Goal: Transaction & Acquisition: Purchase product/service

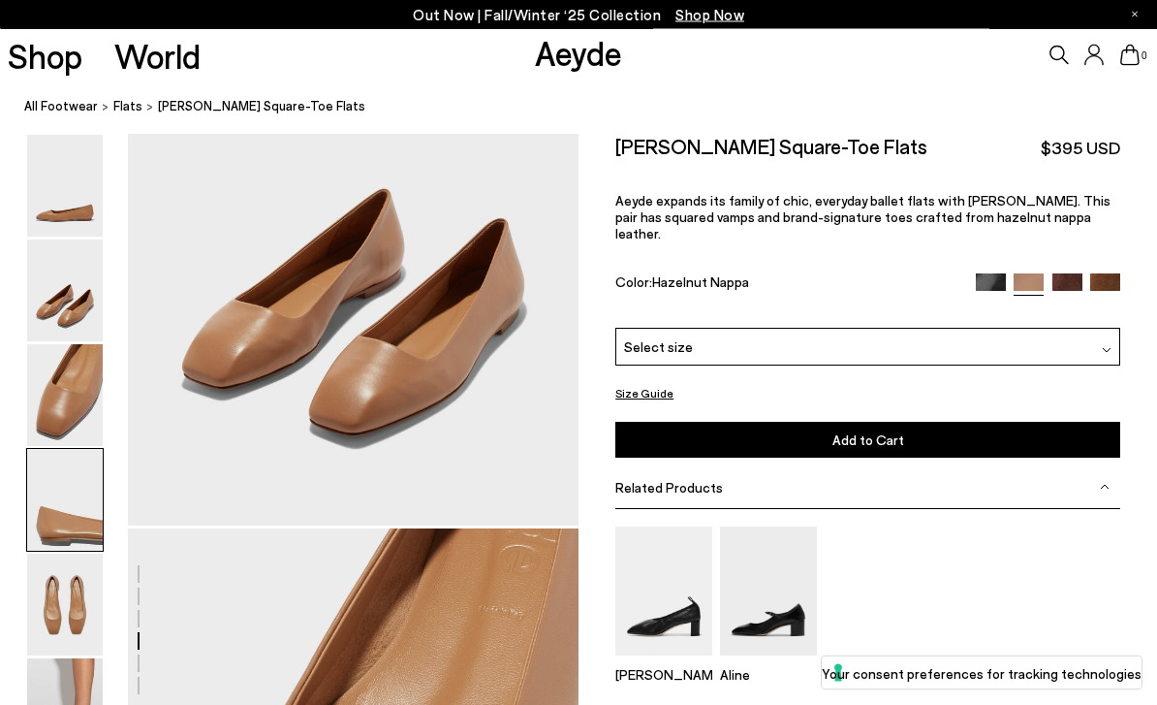
scroll to position [2416, 0]
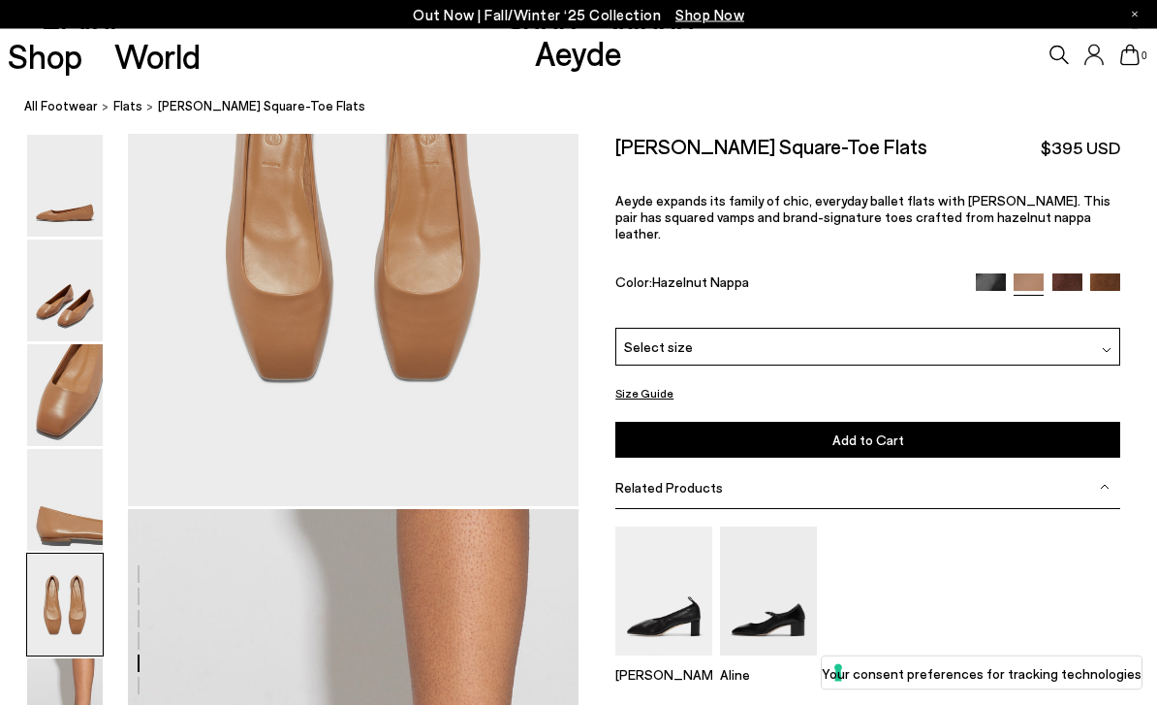
click at [85, 397] on img at bounding box center [65, 396] width 76 height 102
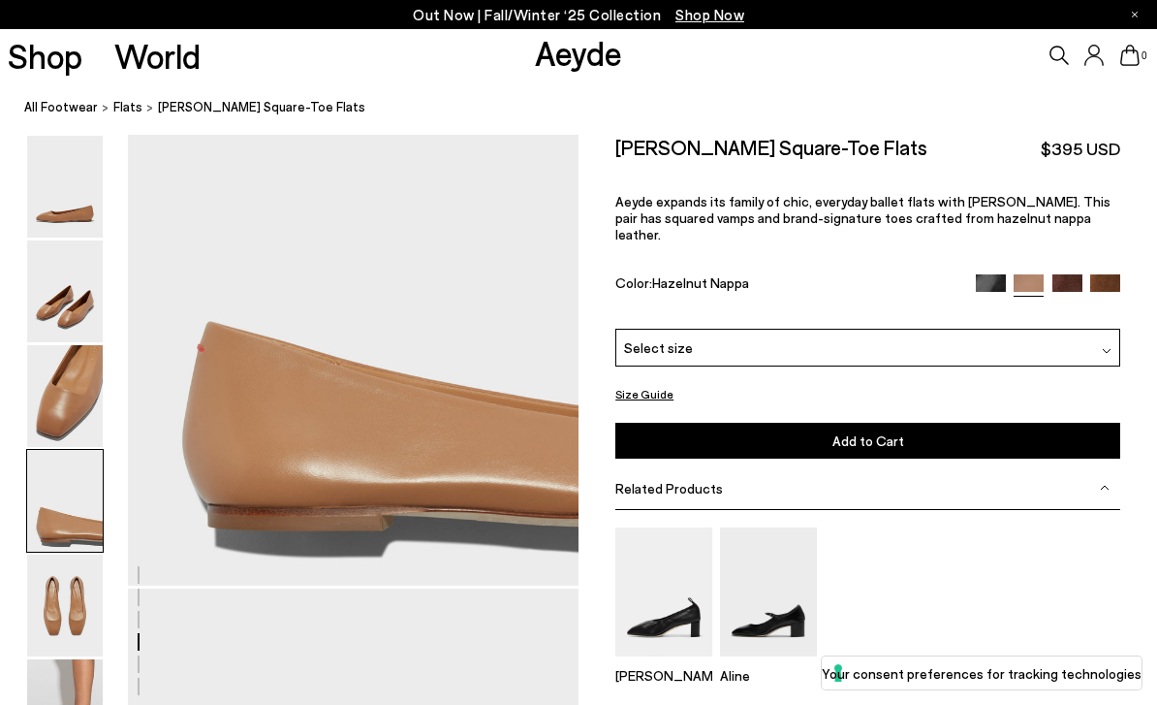
scroll to position [1812, 0]
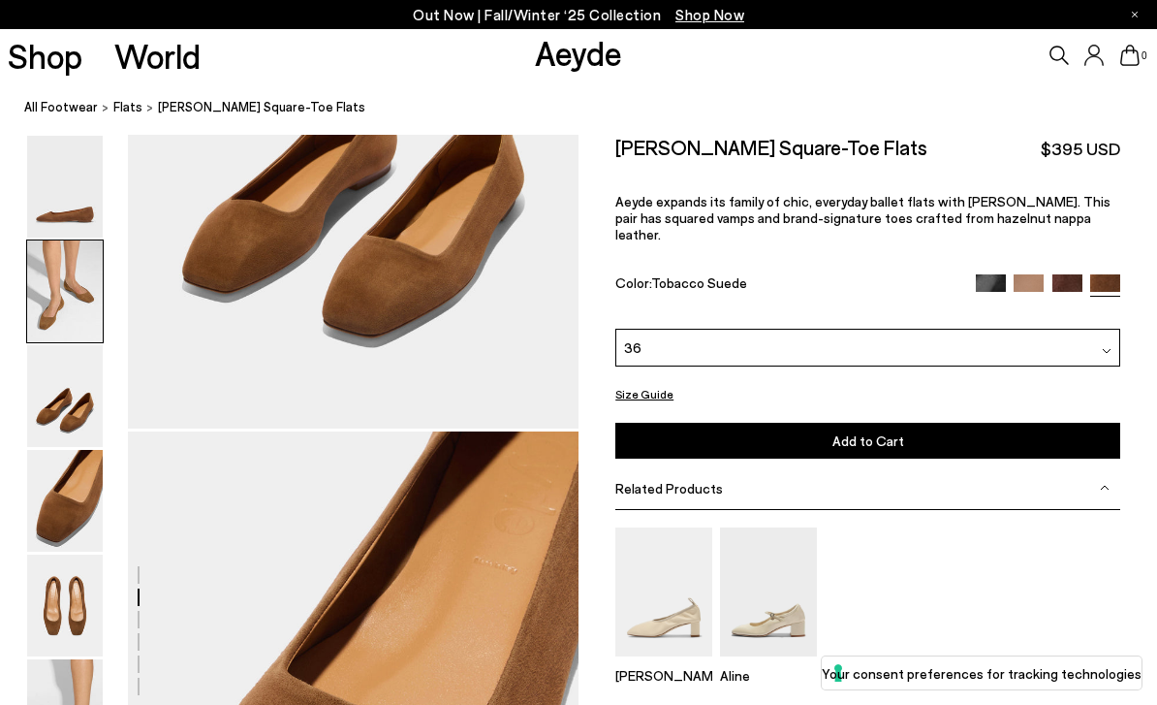
scroll to position [1812, 0]
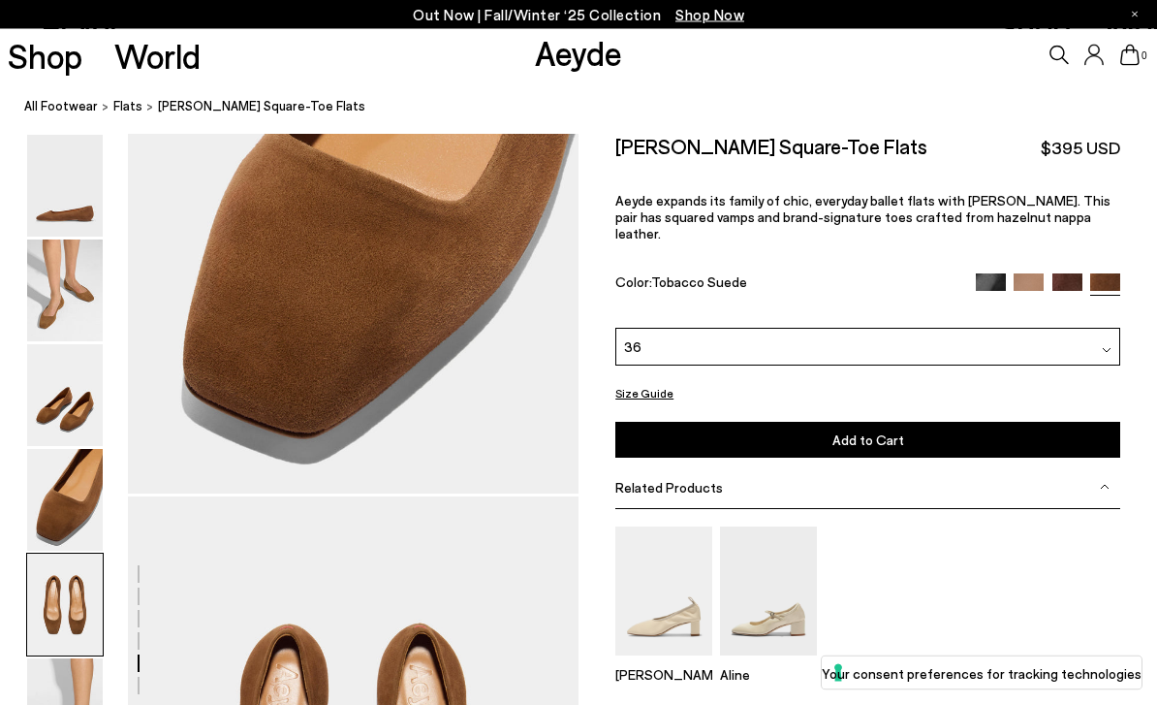
click at [87, 366] on img at bounding box center [65, 396] width 76 height 102
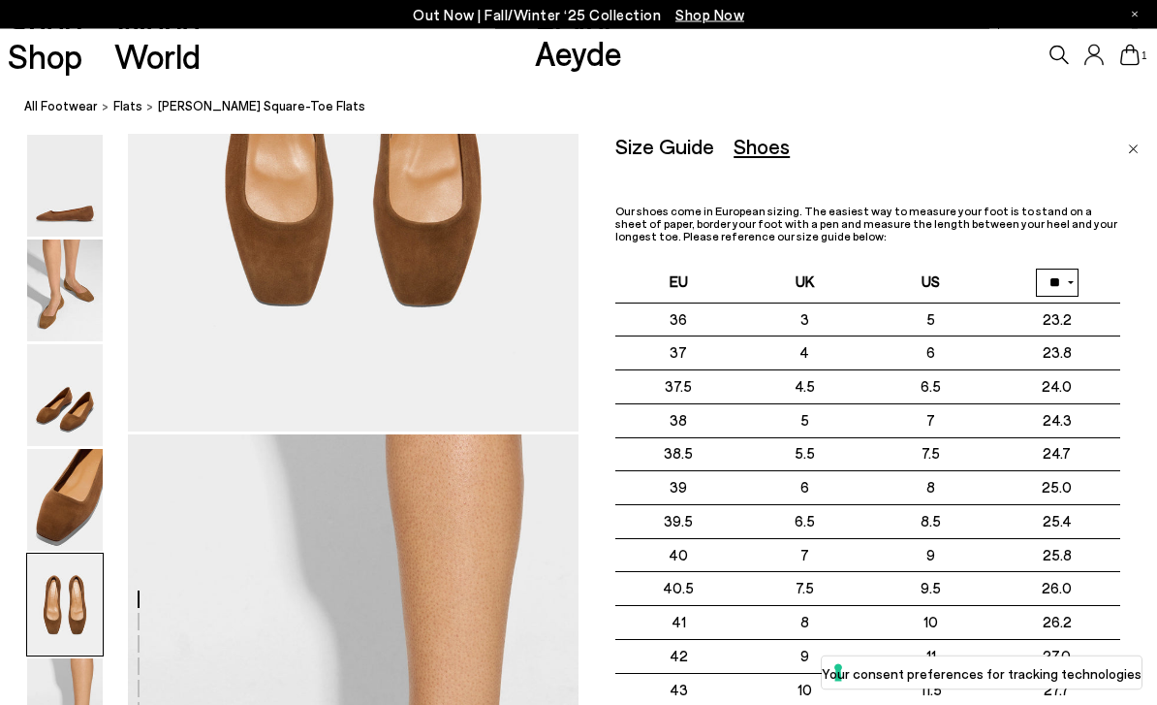
scroll to position [2688, 0]
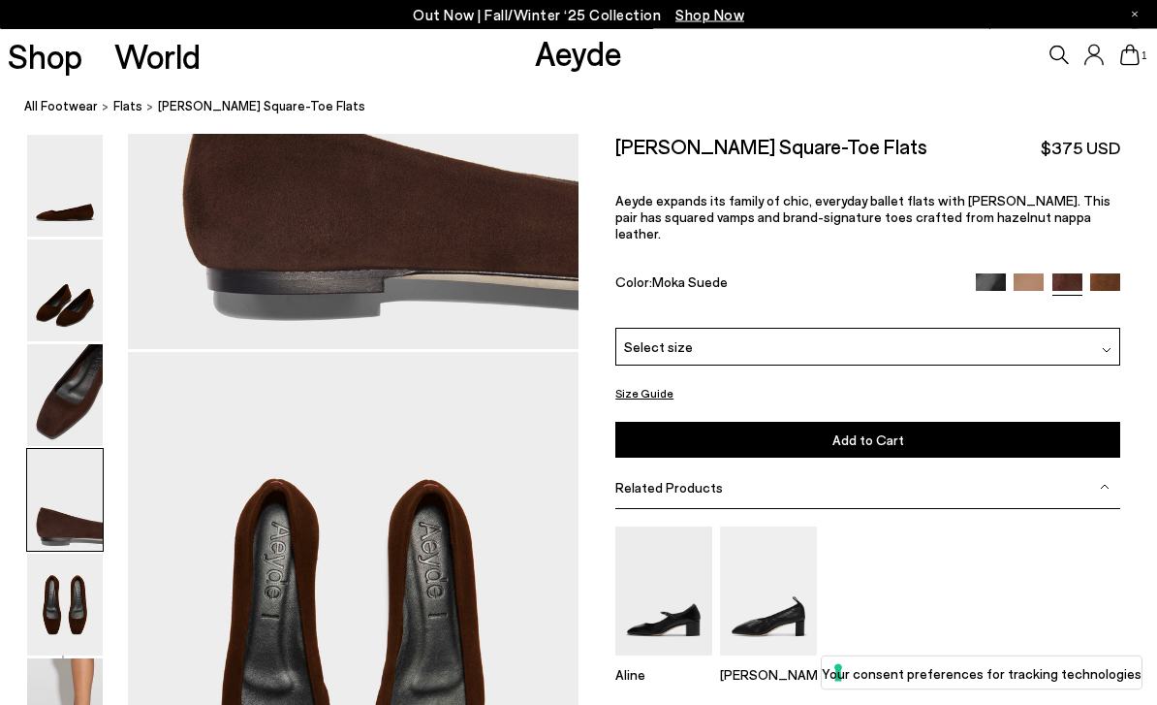
scroll to position [3153, 0]
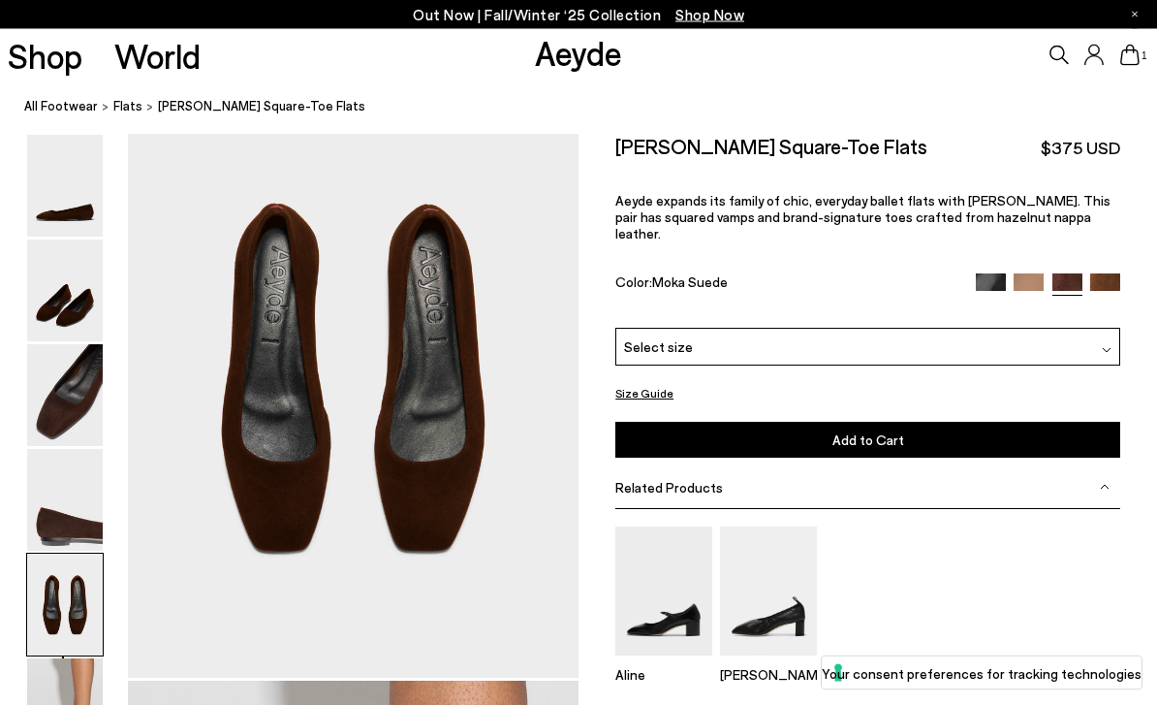
scroll to position [2416, 0]
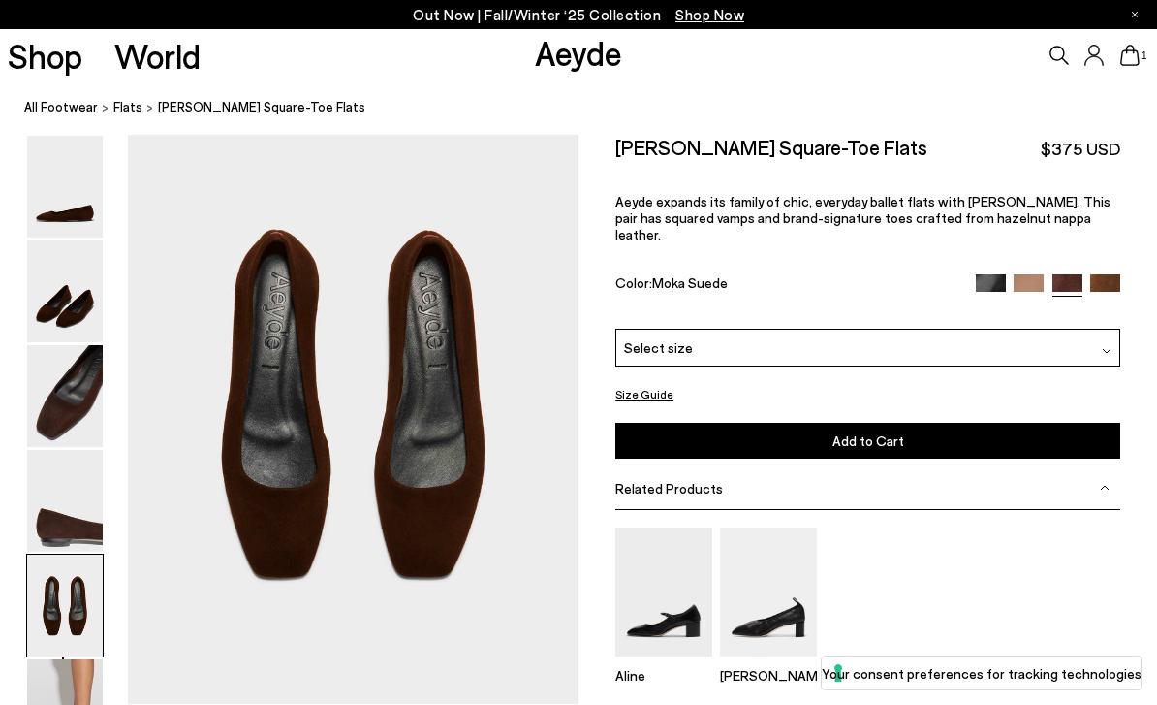
click at [1111, 274] on img at bounding box center [1105, 289] width 30 height 30
